Goal: Complete application form

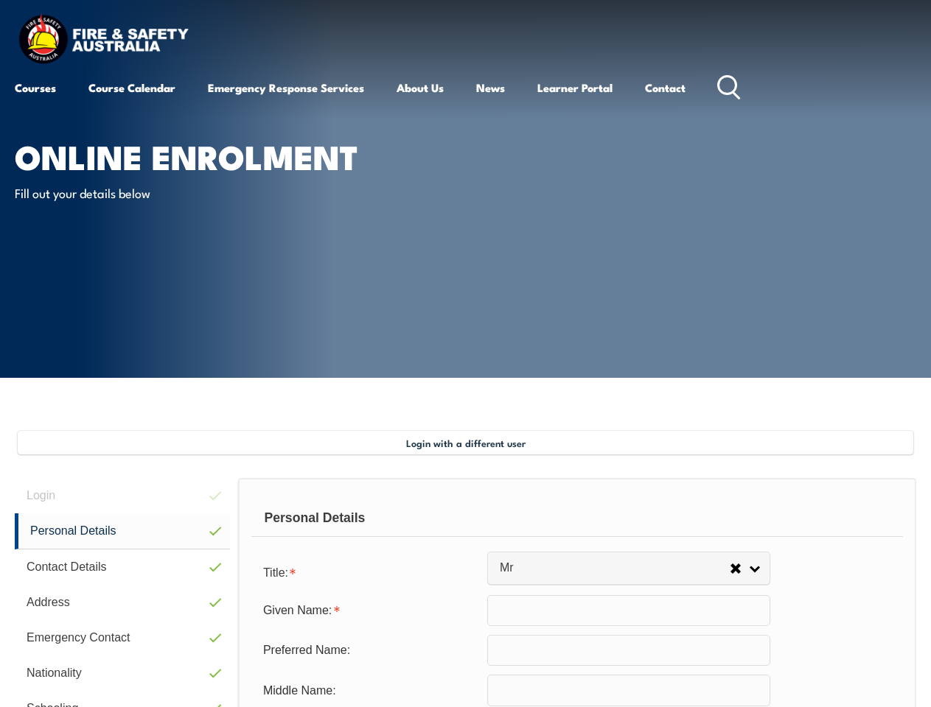
select select "Mr"
type input "Fesehaye"
type input "Yared"
type input "[DATE]"
type input "CD6BSFVT6U"
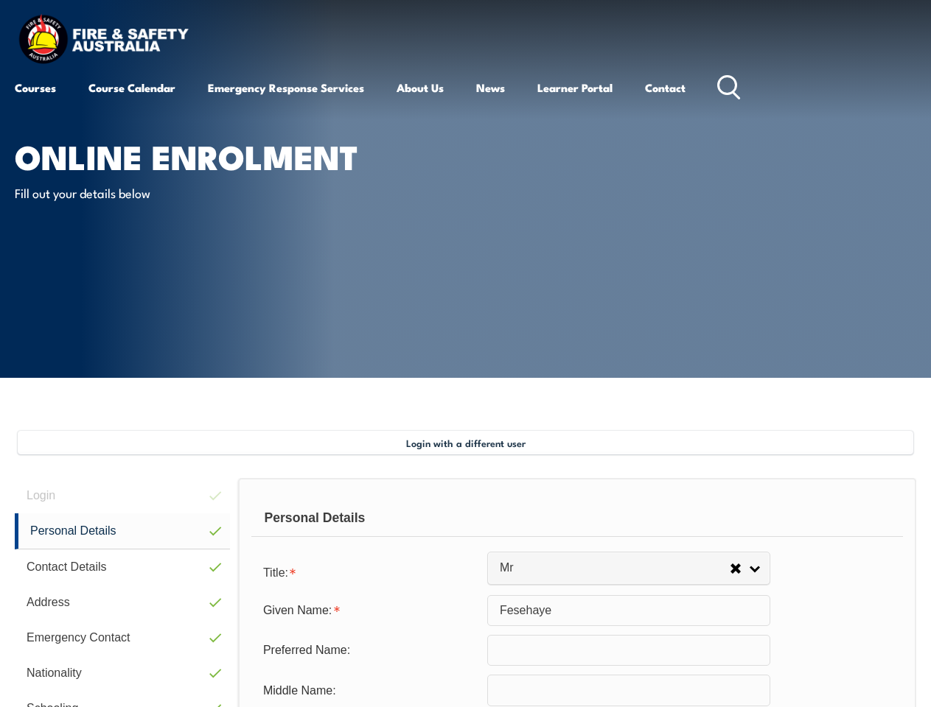
select select "M"
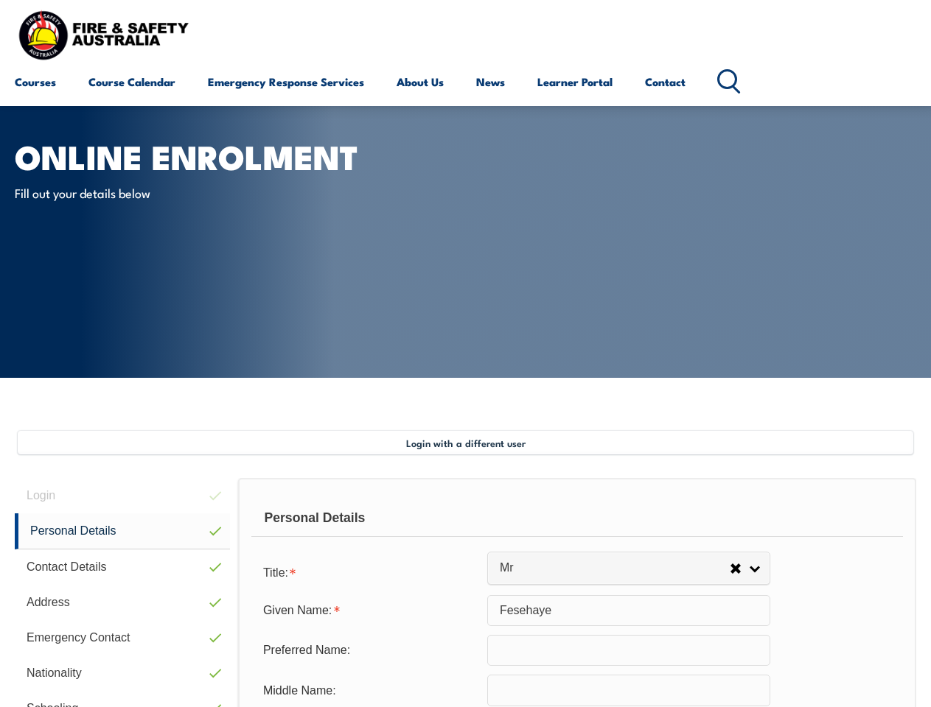
scroll to position [357, 0]
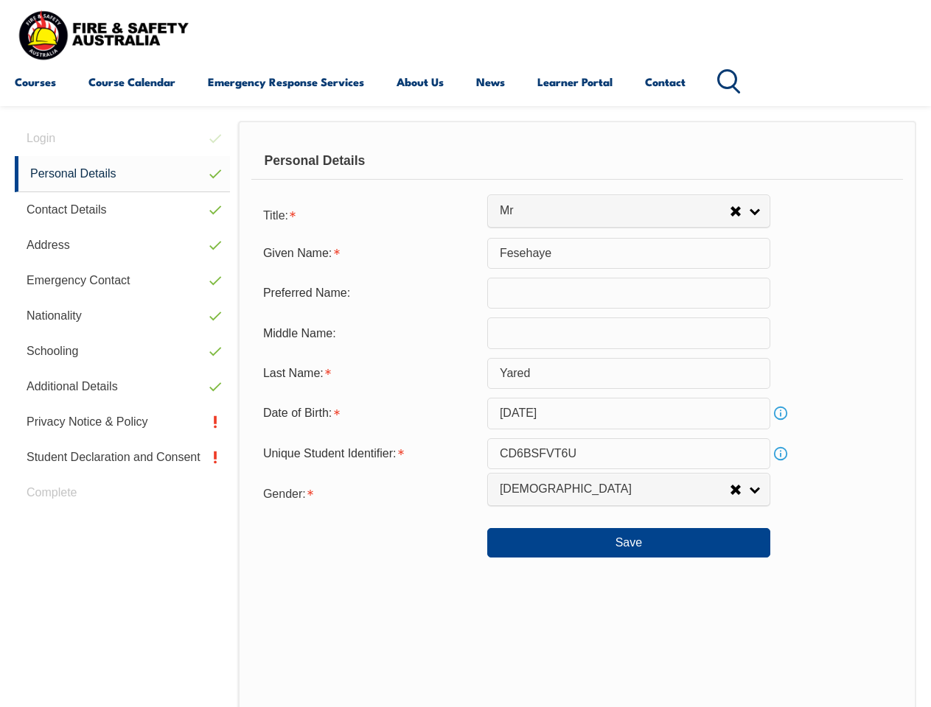
click at [465, 175] on div "Personal Details" at bounding box center [576, 161] width 651 height 37
click at [465, 414] on div "Date of Birth:" at bounding box center [369, 413] width 236 height 28
click at [122, 139] on div "Login Personal Details Contact Details Address Emergency Contact Nationality Sc…" at bounding box center [126, 504] width 223 height 766
click at [122, 174] on link "Personal Details" at bounding box center [122, 174] width 215 height 36
click at [122, 210] on link "Contact Details" at bounding box center [122, 209] width 215 height 35
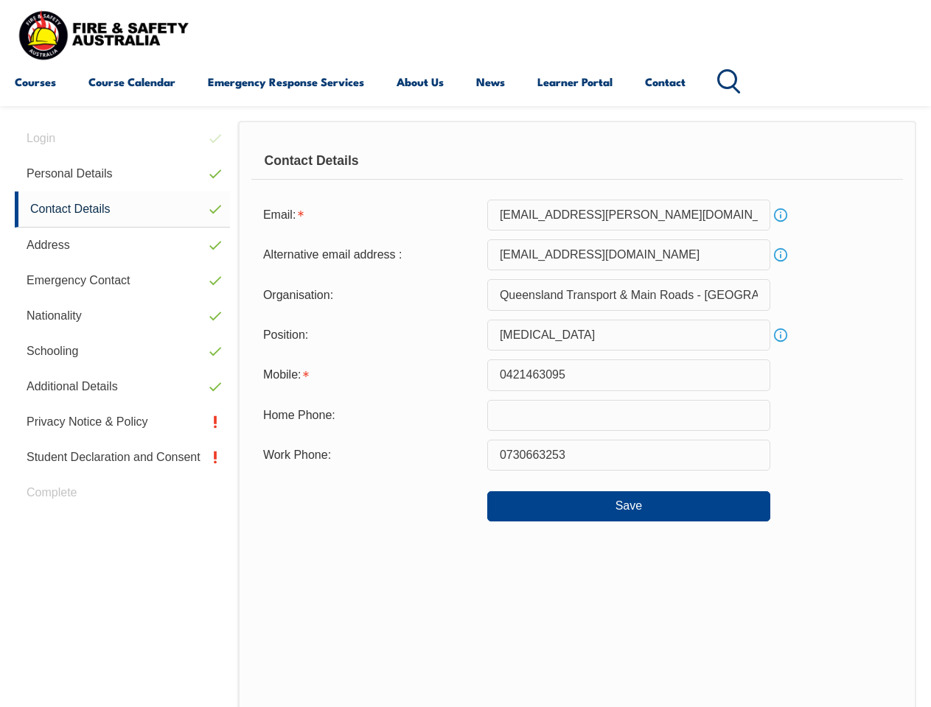
click at [122, 245] on link "Address" at bounding box center [122, 245] width 215 height 35
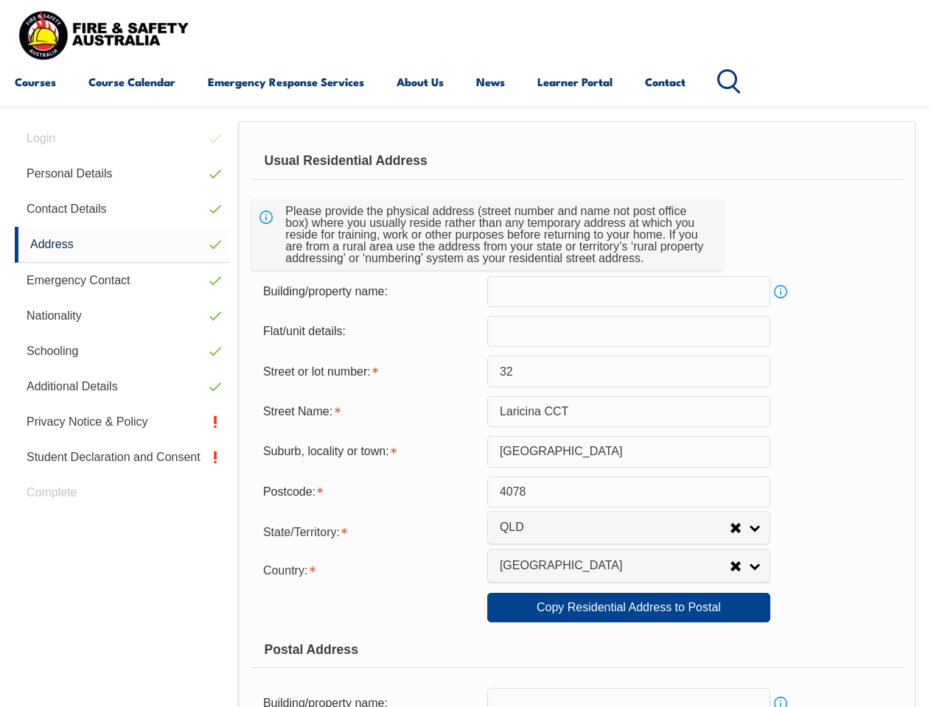
click at [122, 281] on link "Emergency Contact" at bounding box center [122, 280] width 215 height 35
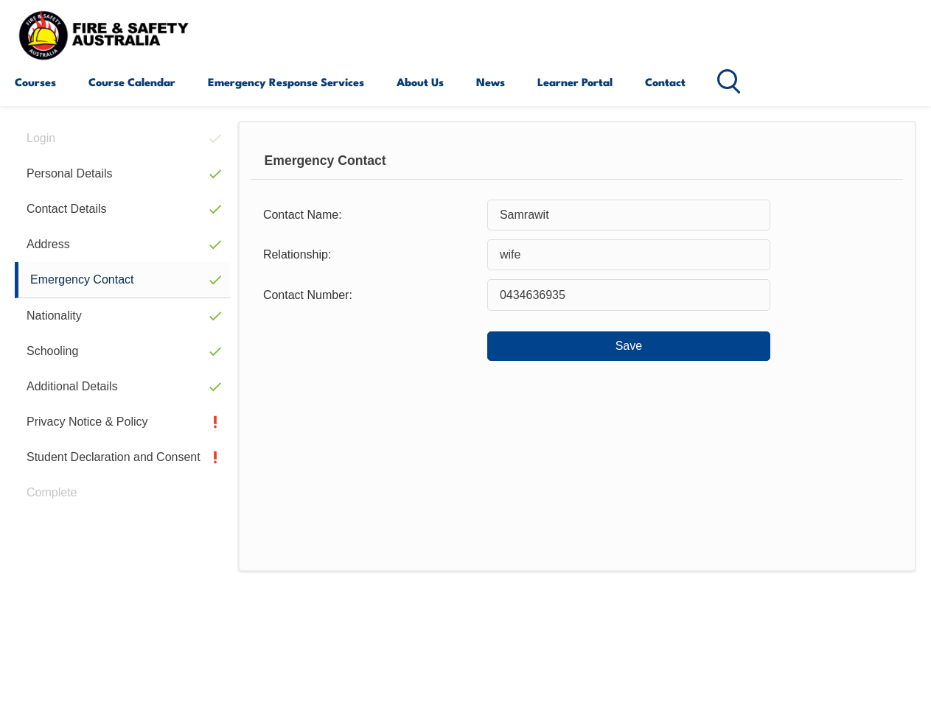
click at [122, 316] on link "Nationality" at bounding box center [122, 315] width 215 height 35
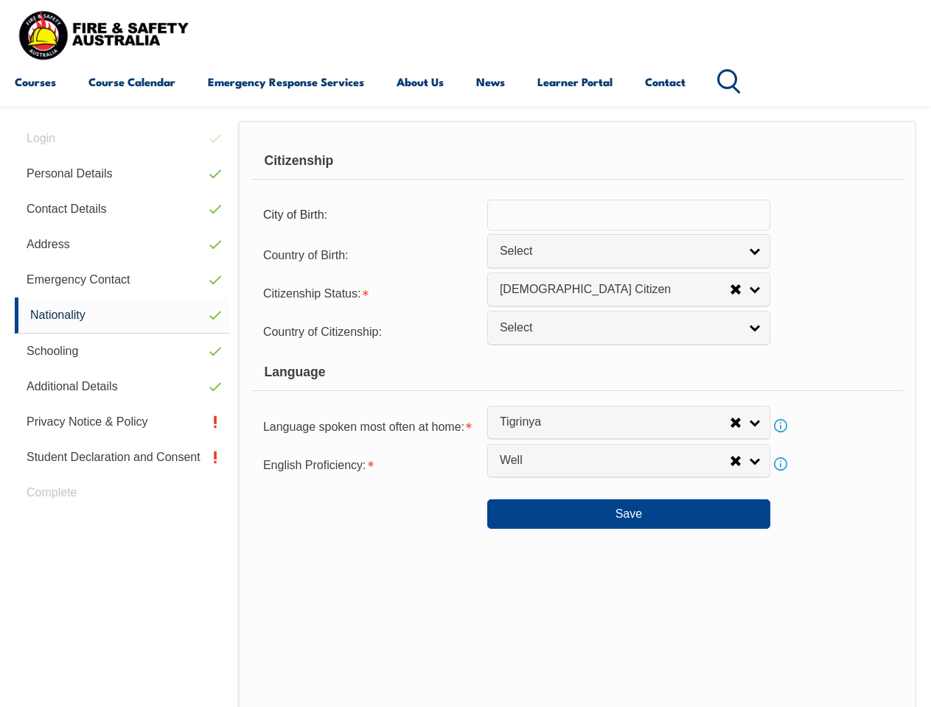
click at [122, 351] on link "Schooling" at bounding box center [122, 351] width 215 height 35
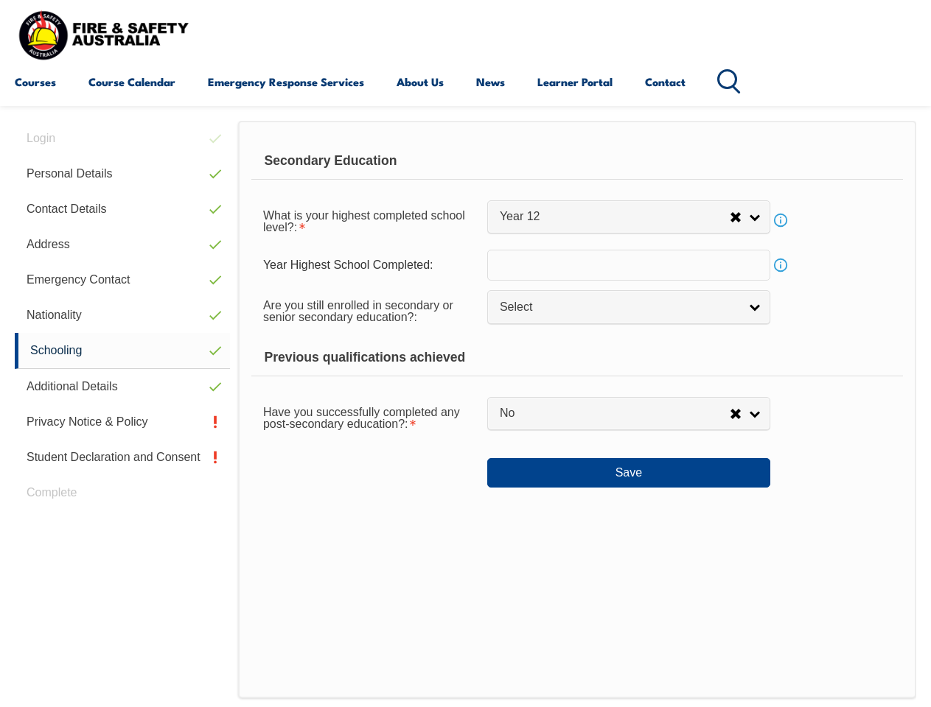
click at [122, 387] on link "Additional Details" at bounding box center [122, 386] width 215 height 35
